Goal: Transaction & Acquisition: Purchase product/service

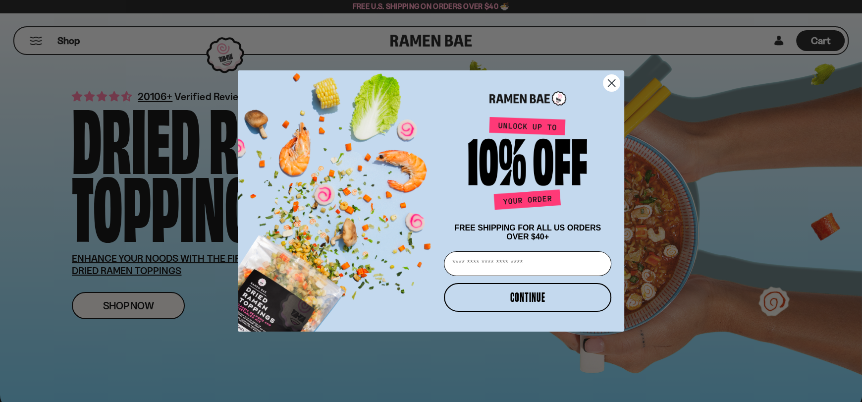
click at [606, 81] on circle "Close dialog" at bounding box center [611, 83] width 16 height 16
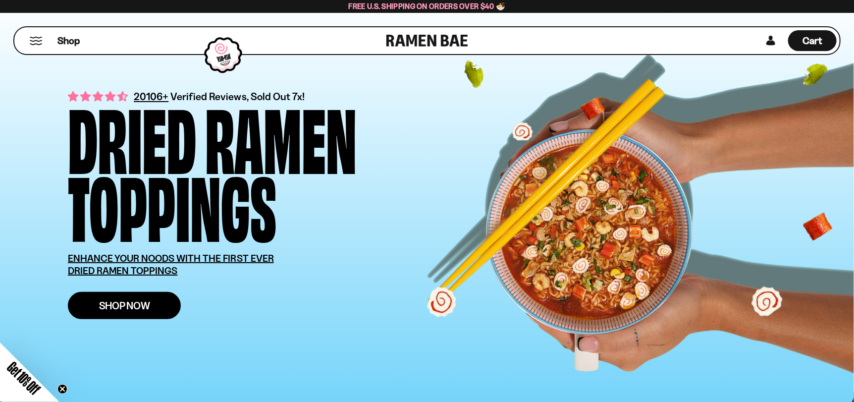
click at [116, 305] on span "Shop Now" at bounding box center [124, 305] width 51 height 10
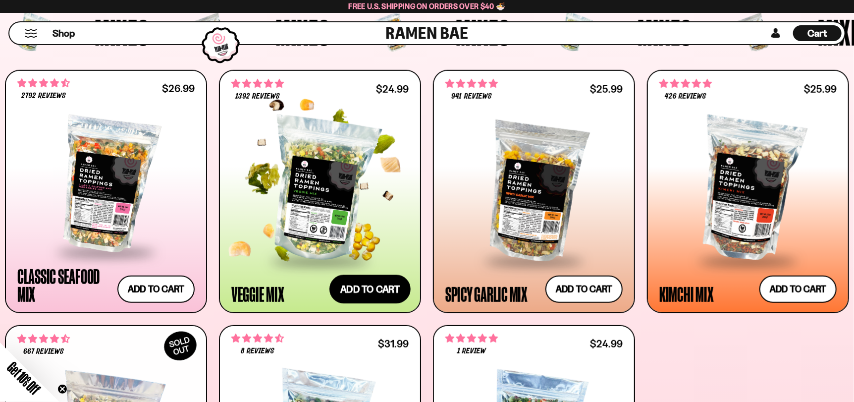
scroll to position [396, 0]
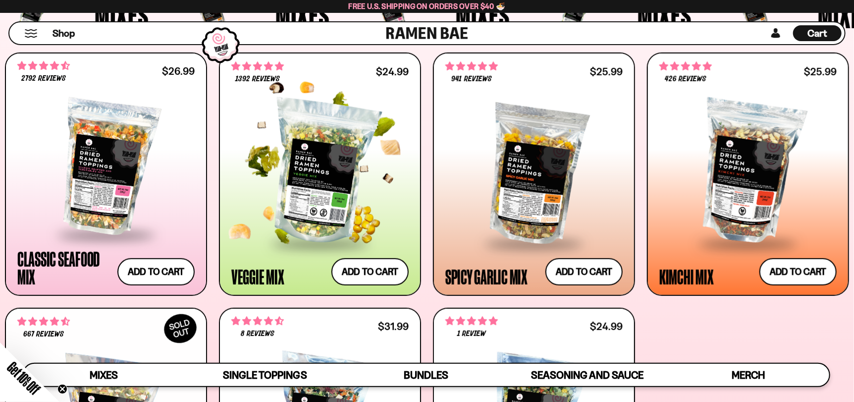
click at [327, 198] on div at bounding box center [319, 172] width 177 height 140
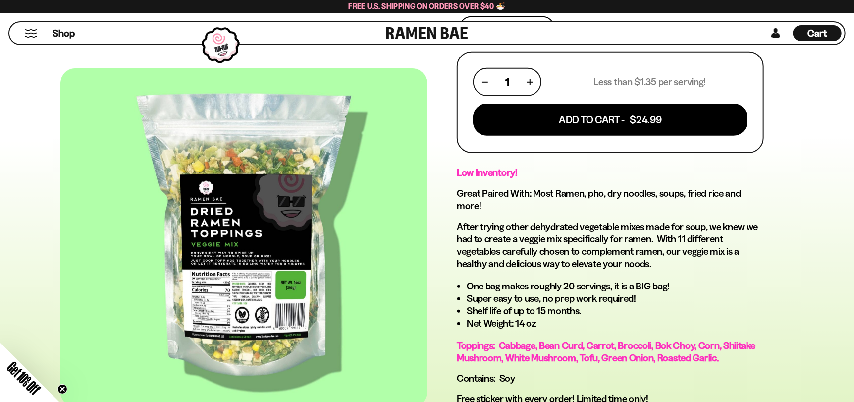
scroll to position [396, 0]
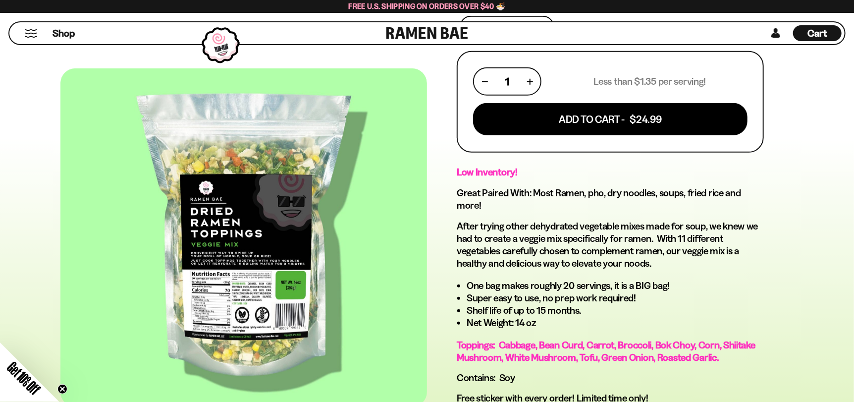
click at [303, 264] on div at bounding box center [243, 237] width 366 height 338
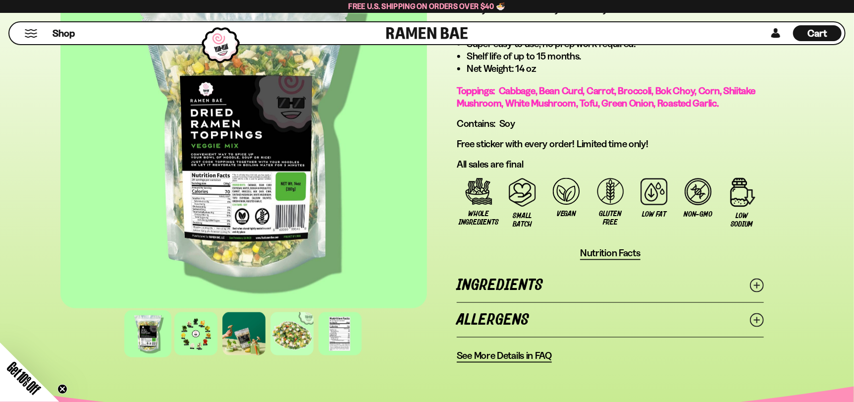
scroll to position [643, 0]
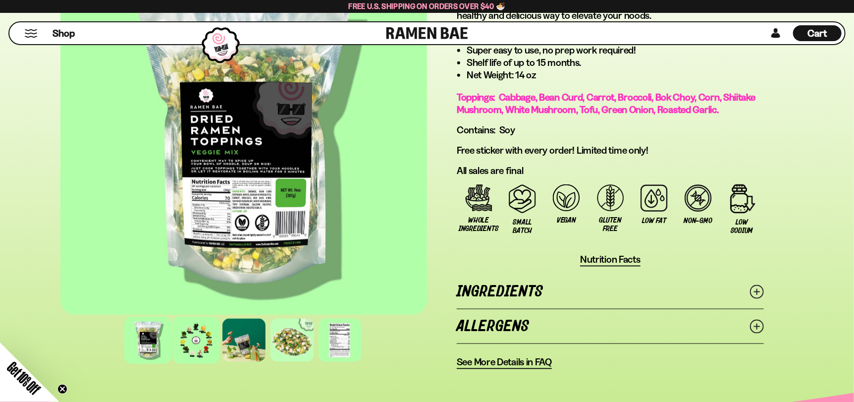
click at [199, 345] on div at bounding box center [195, 339] width 47 height 47
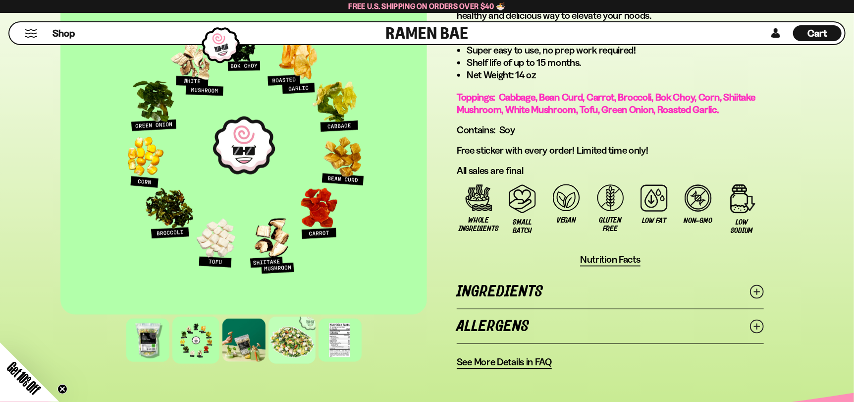
click at [298, 348] on div at bounding box center [291, 339] width 47 height 47
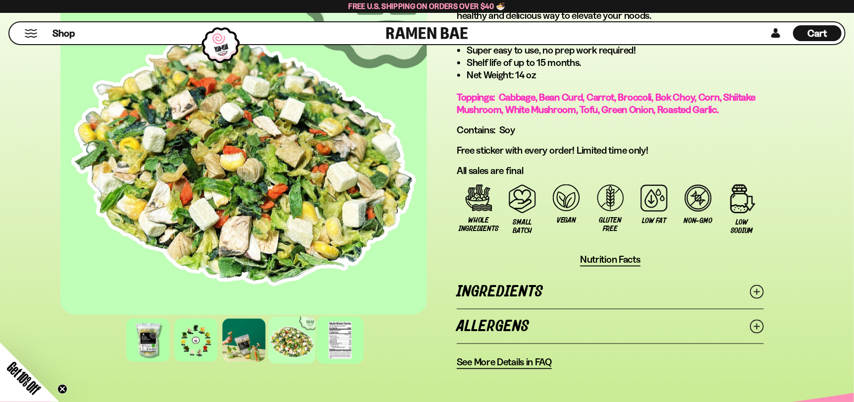
click at [334, 342] on div at bounding box center [339, 339] width 47 height 47
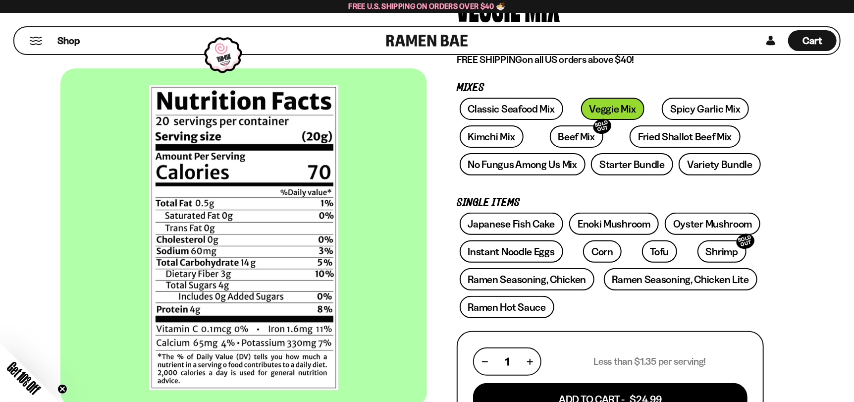
scroll to position [0, 0]
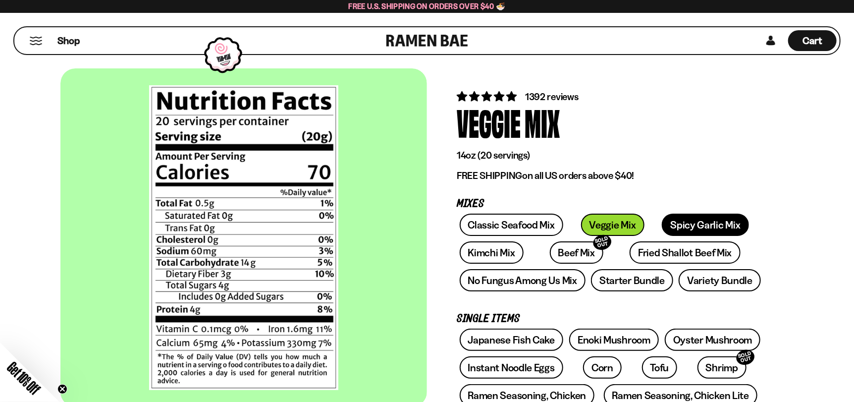
click at [672, 226] on link "Spicy Garlic Mix" at bounding box center [705, 224] width 87 height 22
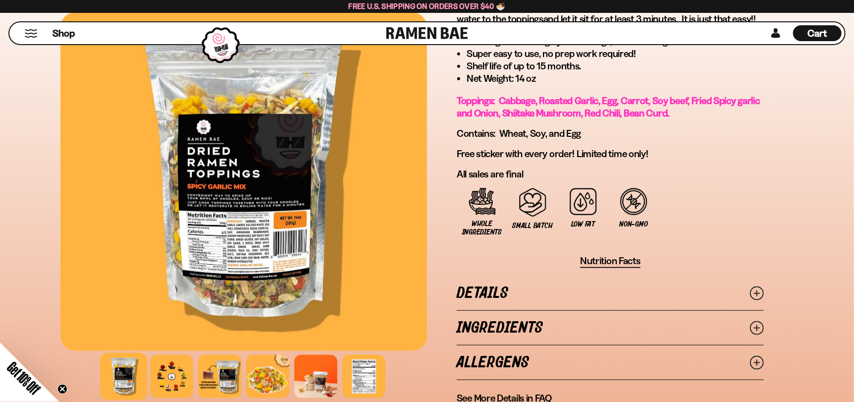
scroll to position [742, 0]
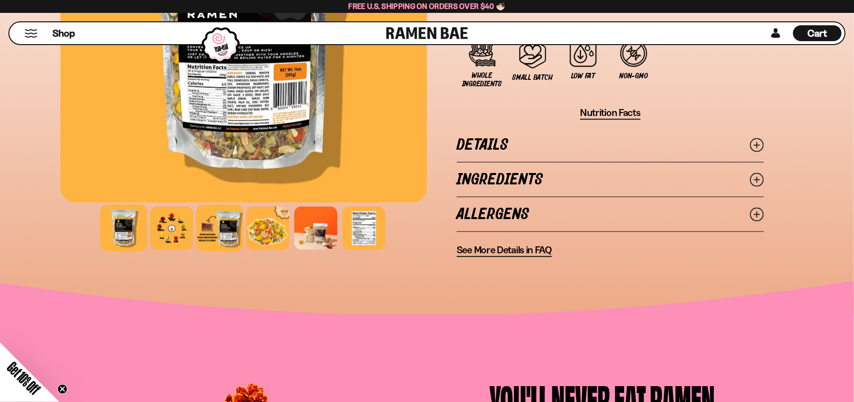
click at [215, 236] on div at bounding box center [219, 228] width 47 height 47
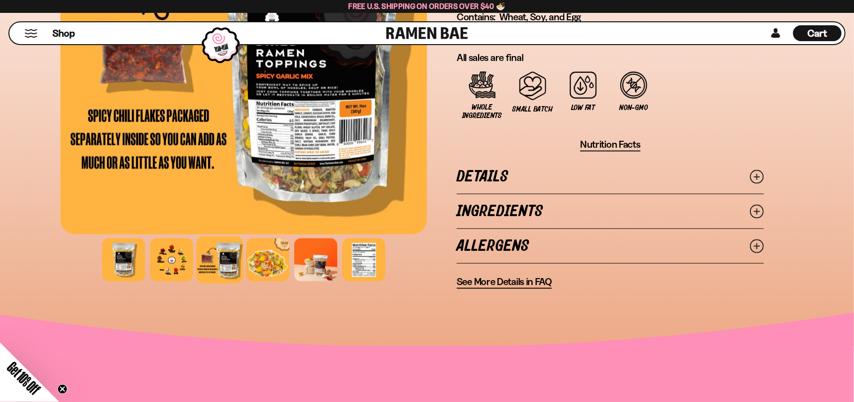
scroll to position [643, 0]
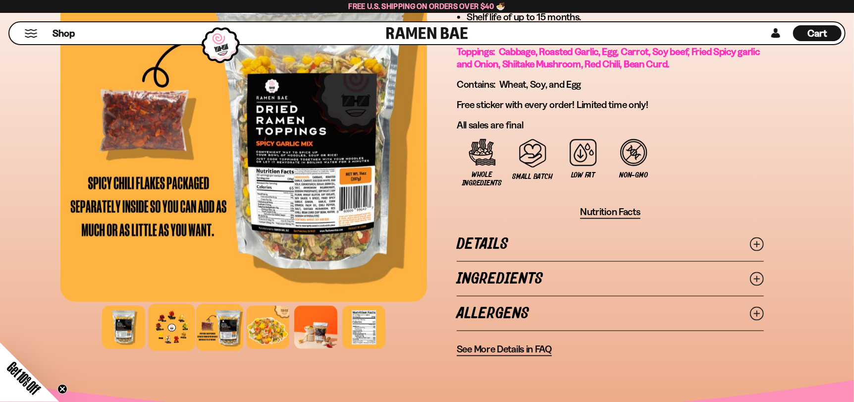
click at [156, 328] on div at bounding box center [171, 327] width 47 height 47
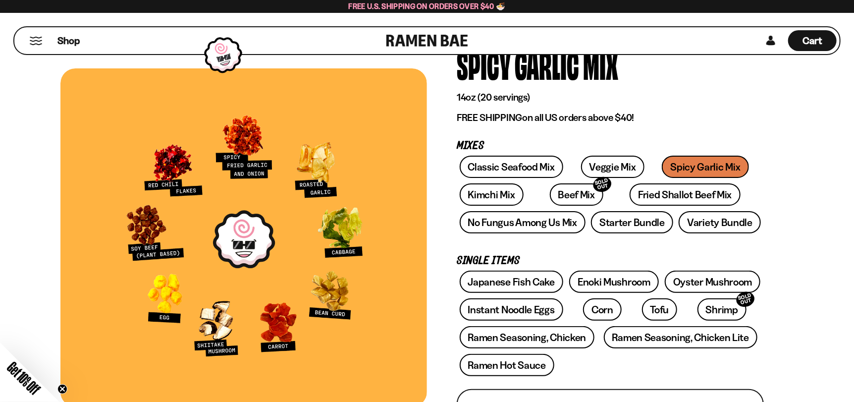
scroll to position [49, 0]
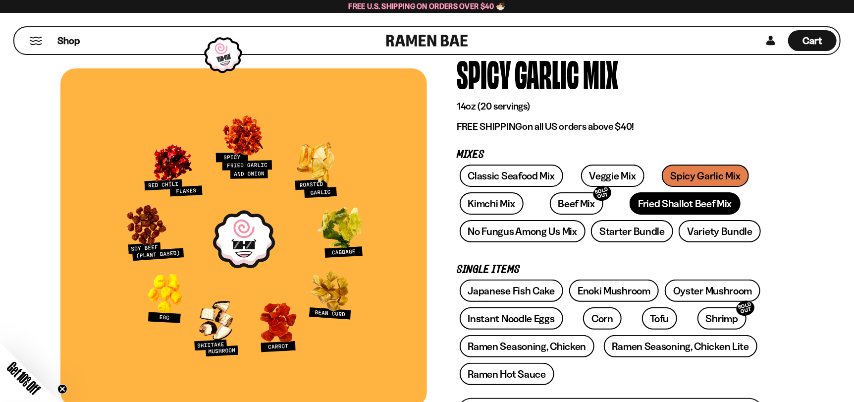
click at [629, 206] on link "Fried Shallot Beef Mix" at bounding box center [684, 203] width 110 height 22
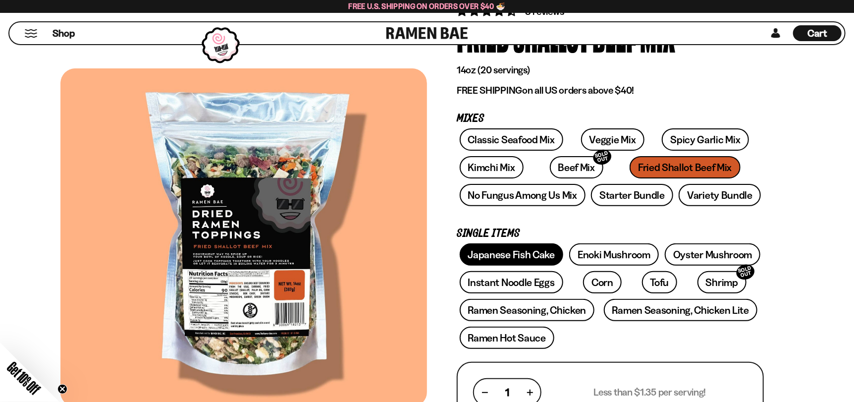
scroll to position [49, 0]
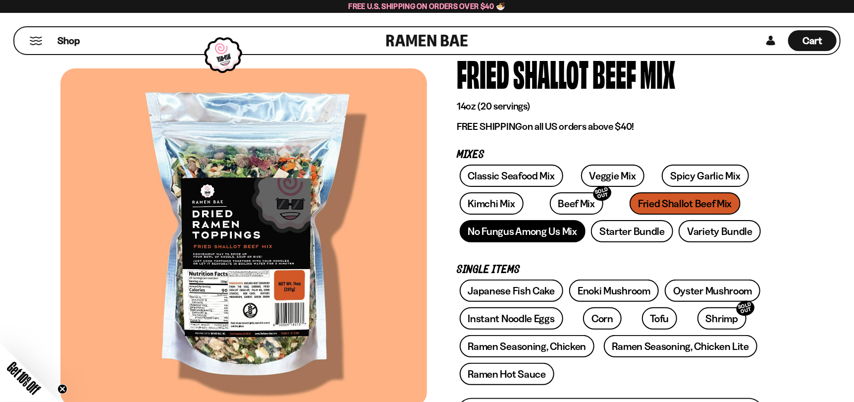
click at [518, 235] on link "No Fungus Among Us Mix" at bounding box center [523, 231] width 126 height 22
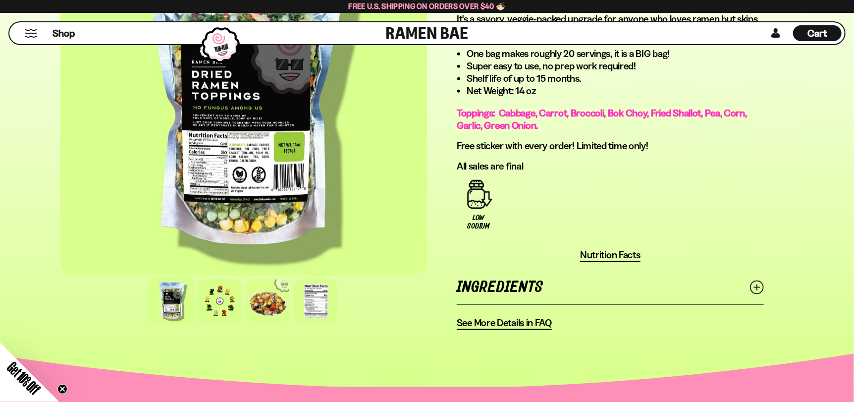
scroll to position [643, 0]
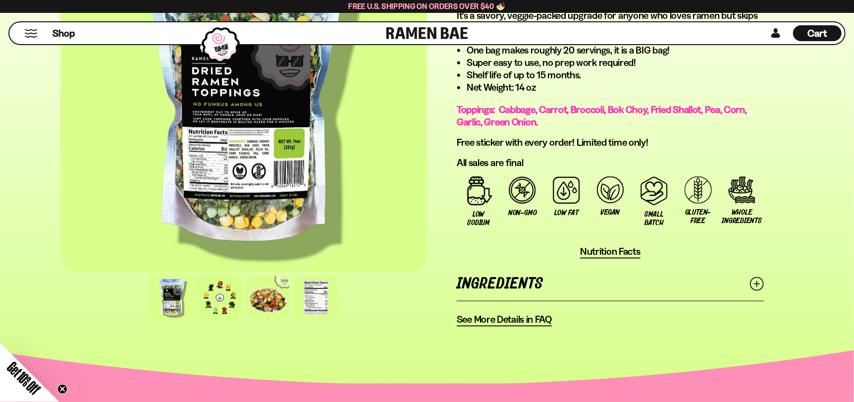
click at [217, 302] on div at bounding box center [219, 297] width 47 height 47
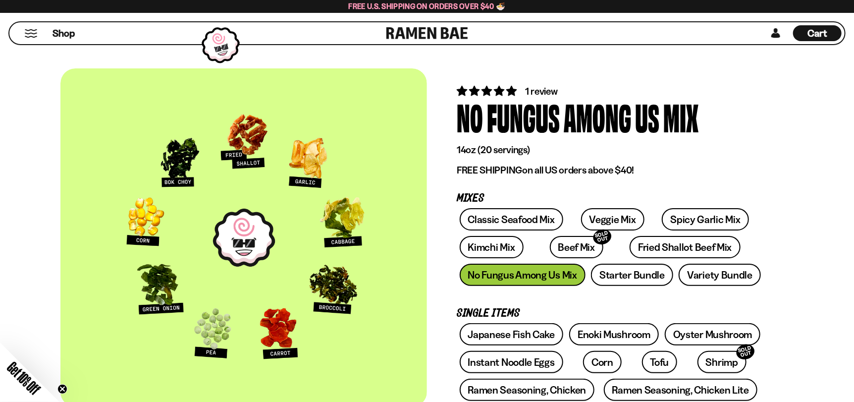
scroll to position [0, 0]
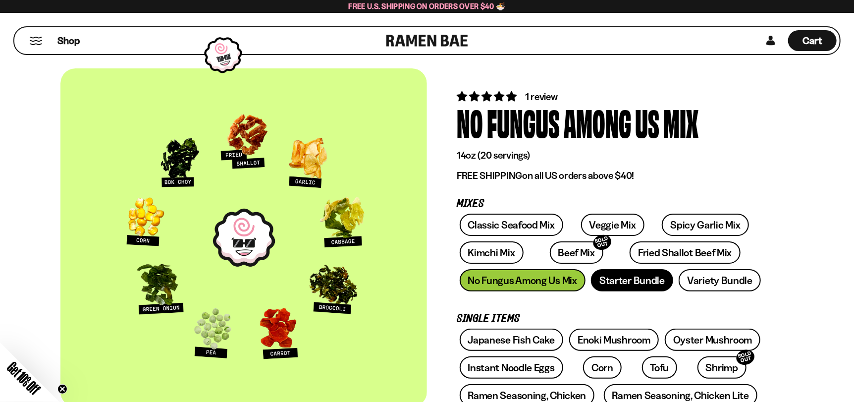
click at [631, 282] on link "Starter Bundle" at bounding box center [632, 280] width 82 height 22
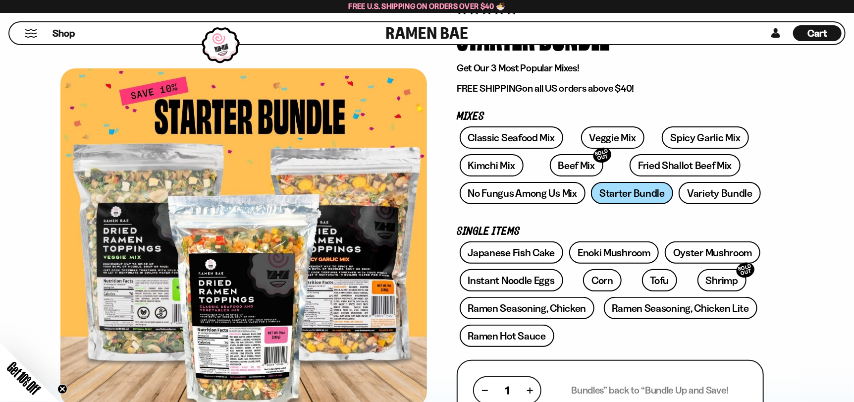
scroll to position [49, 0]
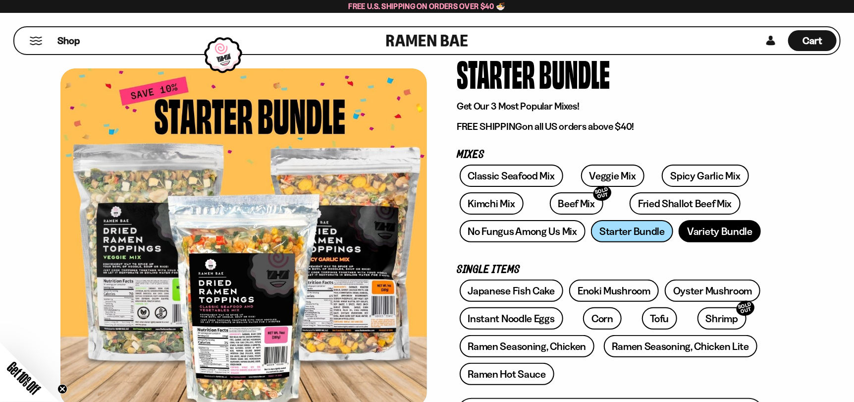
click at [705, 234] on link "Variety Bundle" at bounding box center [719, 231] width 82 height 22
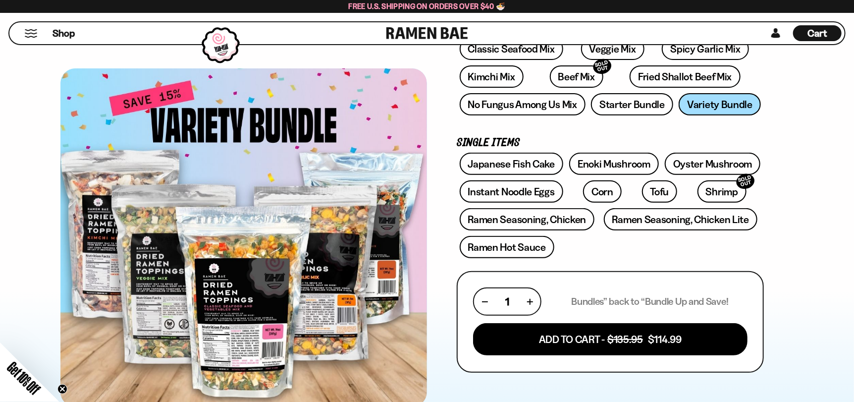
scroll to position [148, 0]
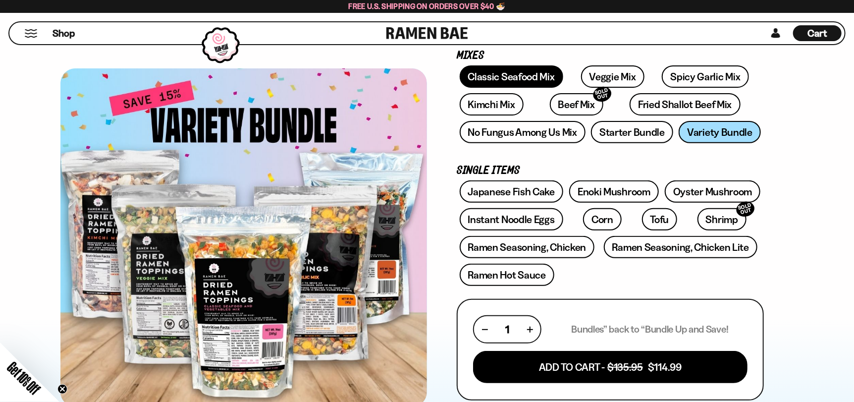
click at [505, 73] on link "Classic Seafood Mix" at bounding box center [511, 76] width 103 height 22
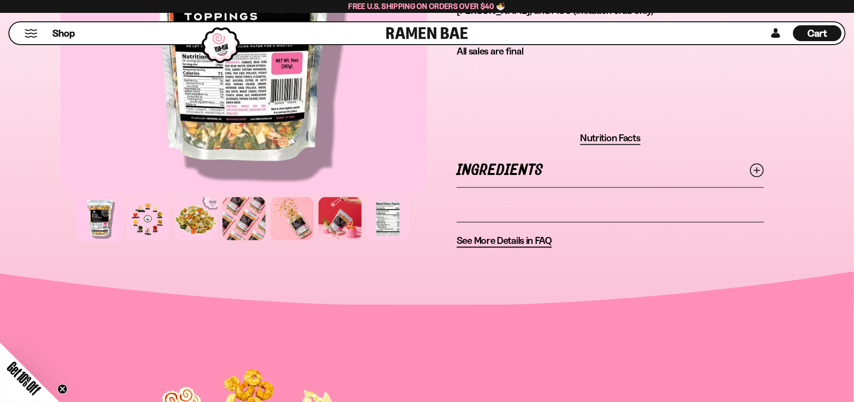
scroll to position [742, 0]
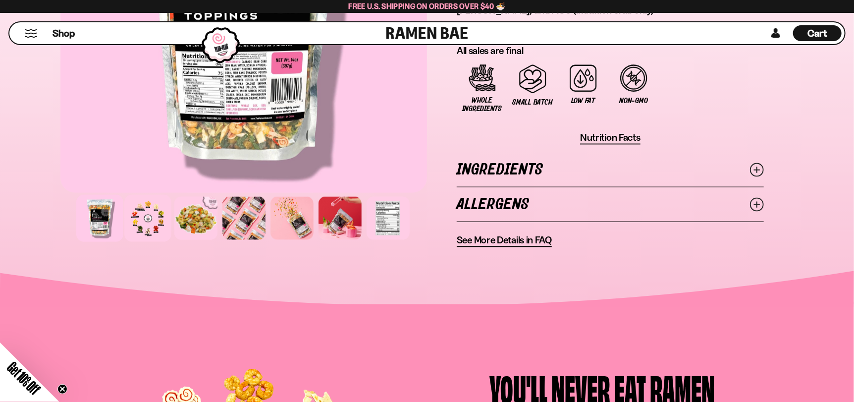
click at [157, 216] on div at bounding box center [147, 218] width 47 height 47
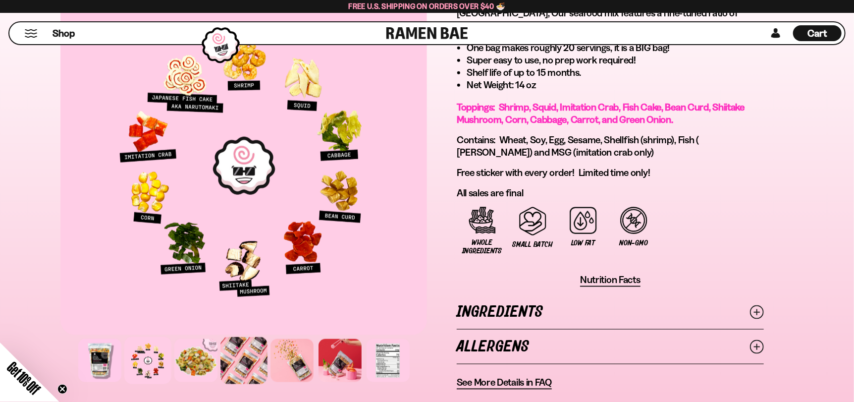
scroll to position [594, 0]
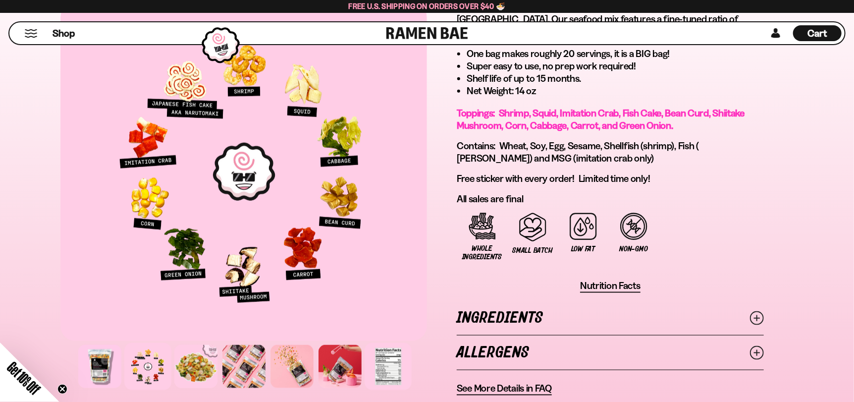
click at [389, 371] on div at bounding box center [387, 366] width 47 height 47
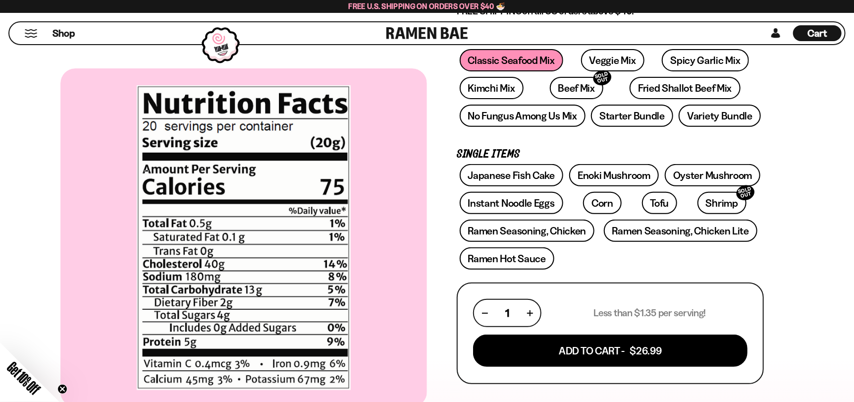
scroll to position [148, 0]
